Goal: Transaction & Acquisition: Purchase product/service

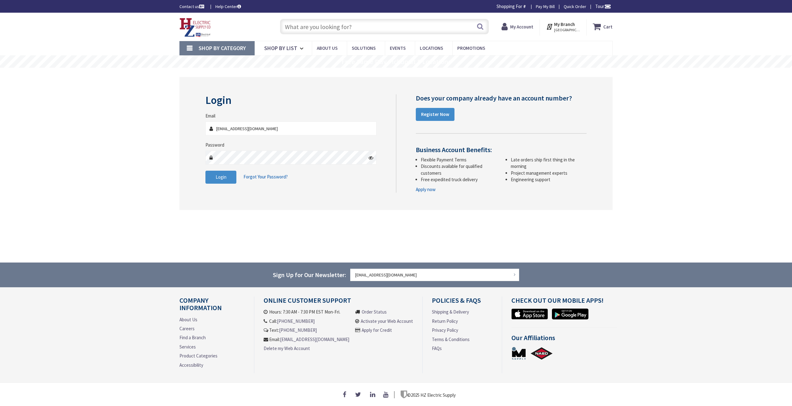
click at [227, 179] on button "Login" at bounding box center [220, 177] width 31 height 13
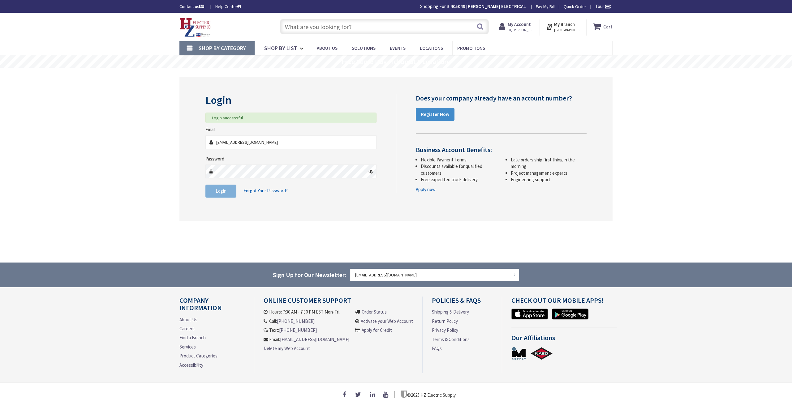
click at [328, 21] on input "text" at bounding box center [384, 26] width 209 height 15
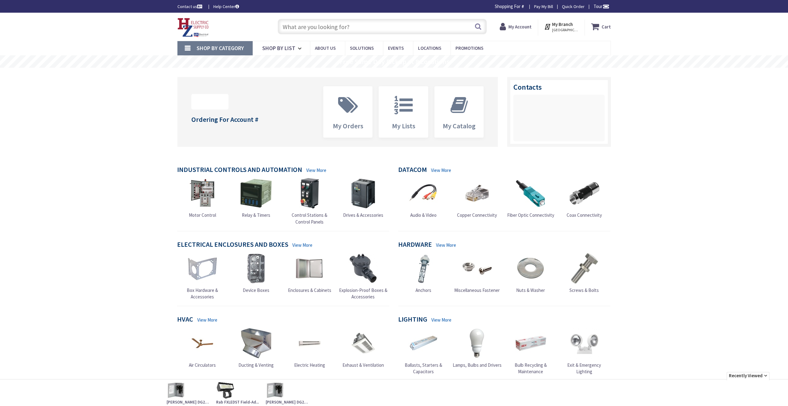
drag, startPoint x: 0, startPoint y: 0, endPoint x: 308, endPoint y: 26, distance: 308.7
click at [308, 26] on input "text" at bounding box center [382, 26] width 209 height 15
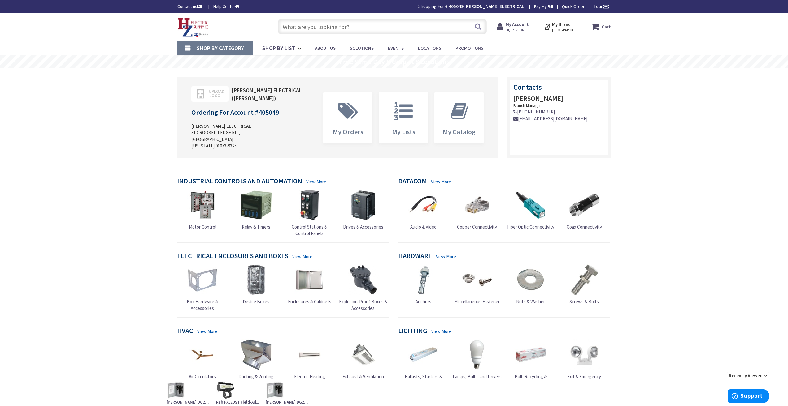
click at [308, 25] on input "text" at bounding box center [382, 26] width 209 height 15
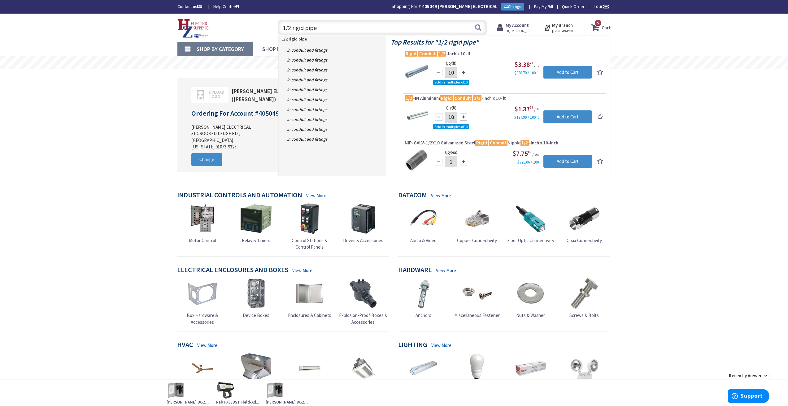
click at [290, 28] on input "1/2 rigid pipe" at bounding box center [382, 27] width 209 height 15
type input "1/2 rigid pipe"
